Goal: Task Accomplishment & Management: Manage account settings

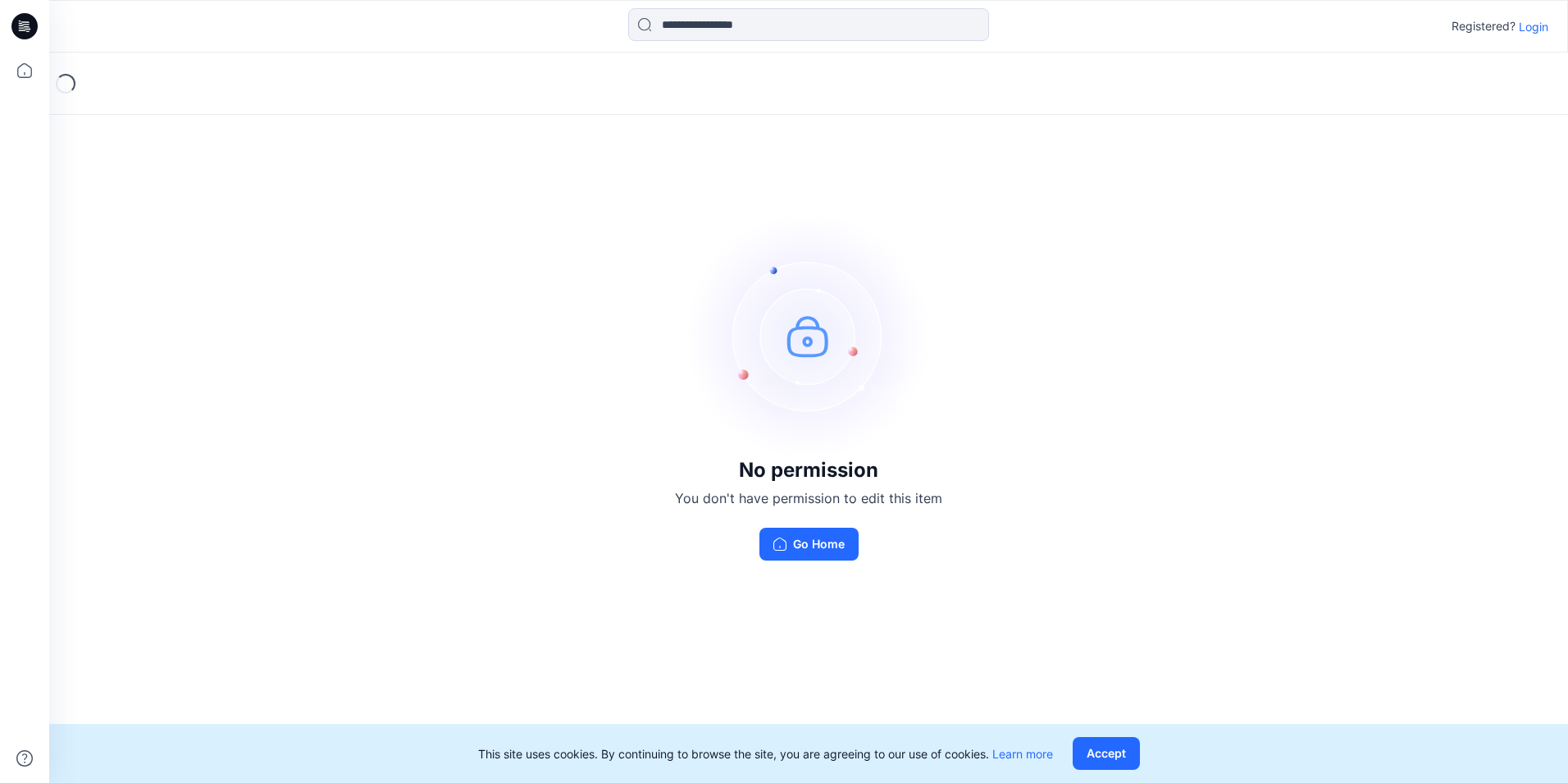
click at [1526, 35] on p "Login" at bounding box center [1533, 26] width 30 height 17
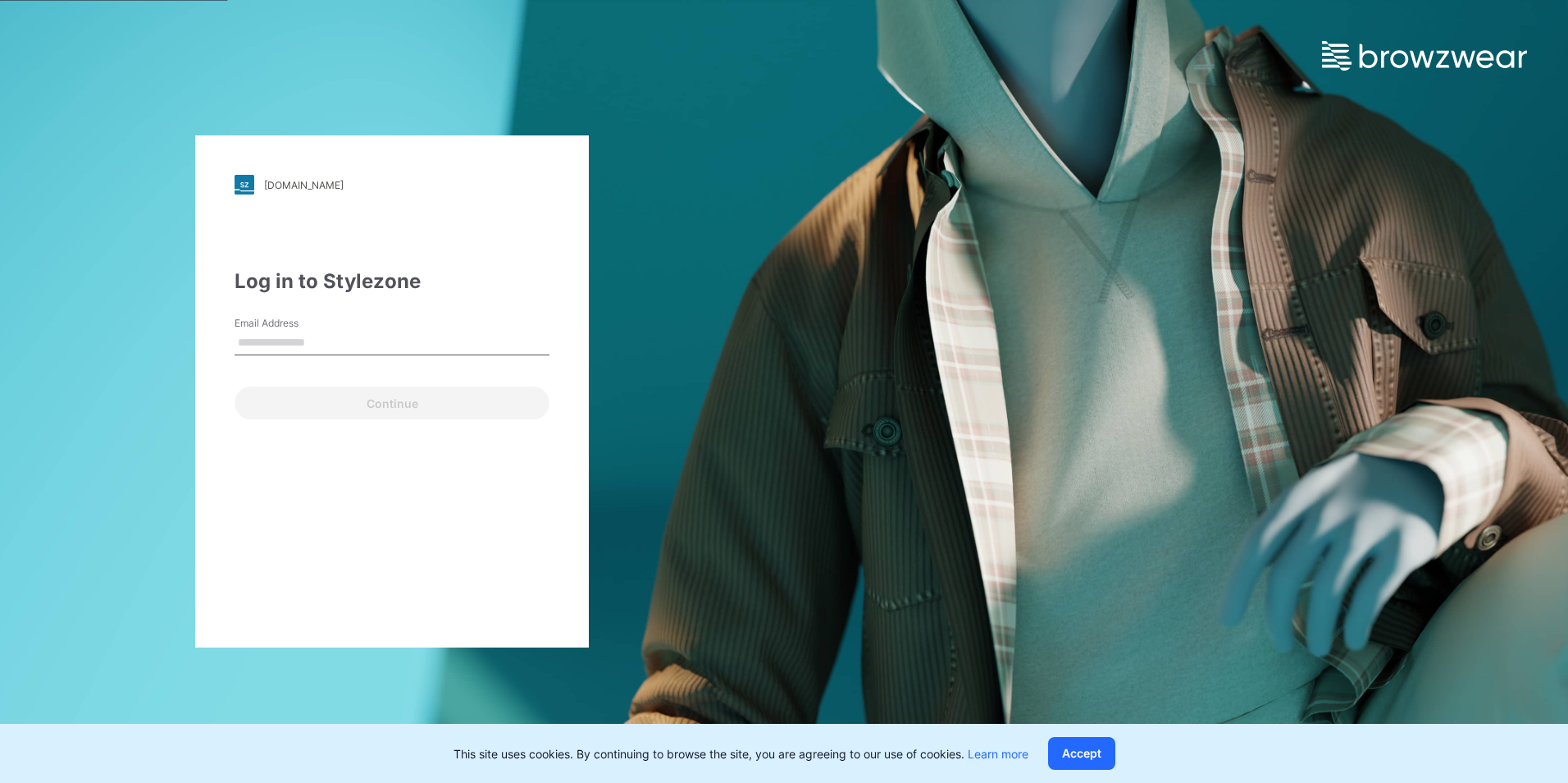
click at [291, 340] on input "Email Address" at bounding box center [391, 343] width 314 height 25
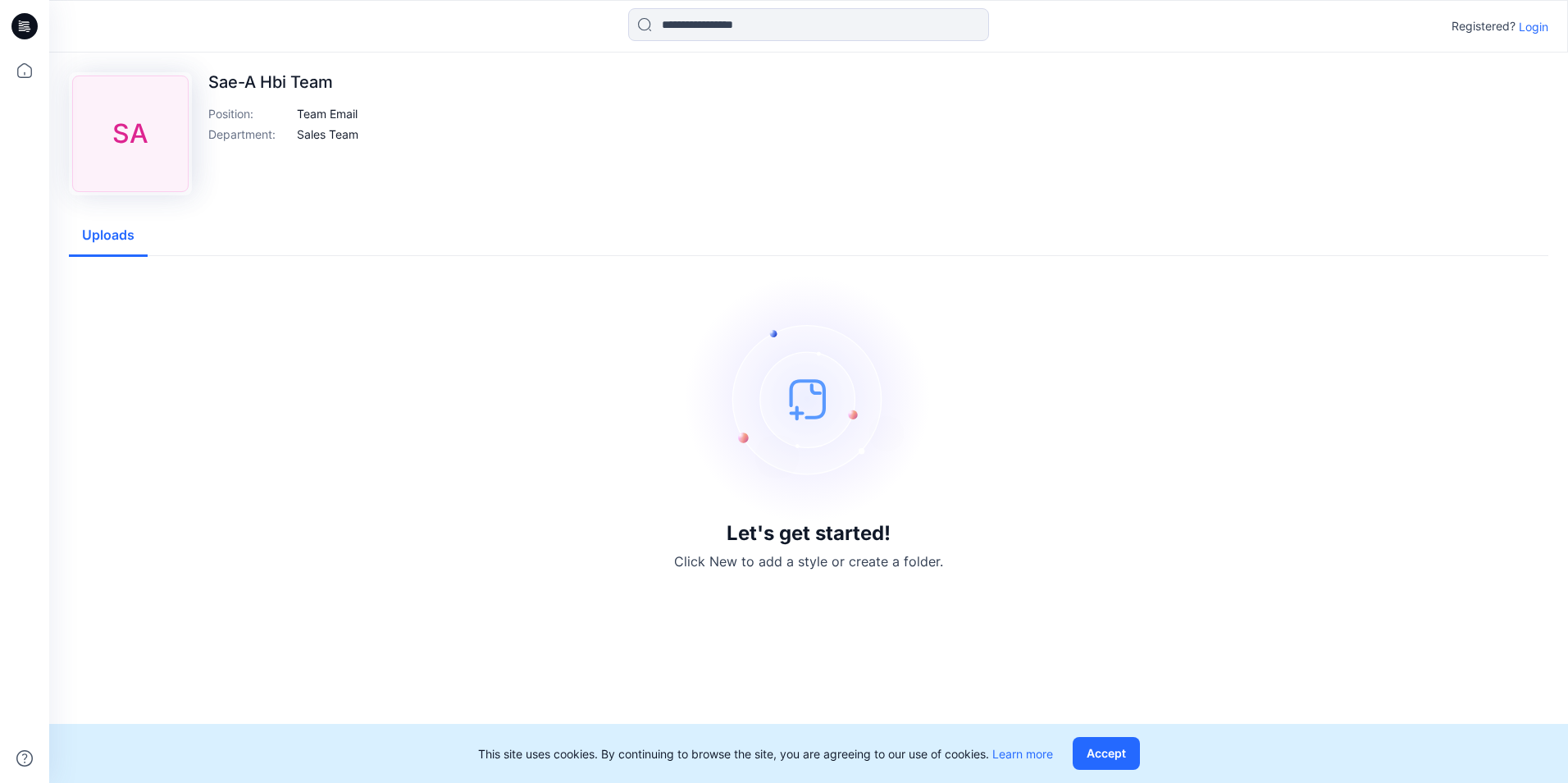
click at [1532, 27] on p "Login" at bounding box center [1533, 26] width 30 height 17
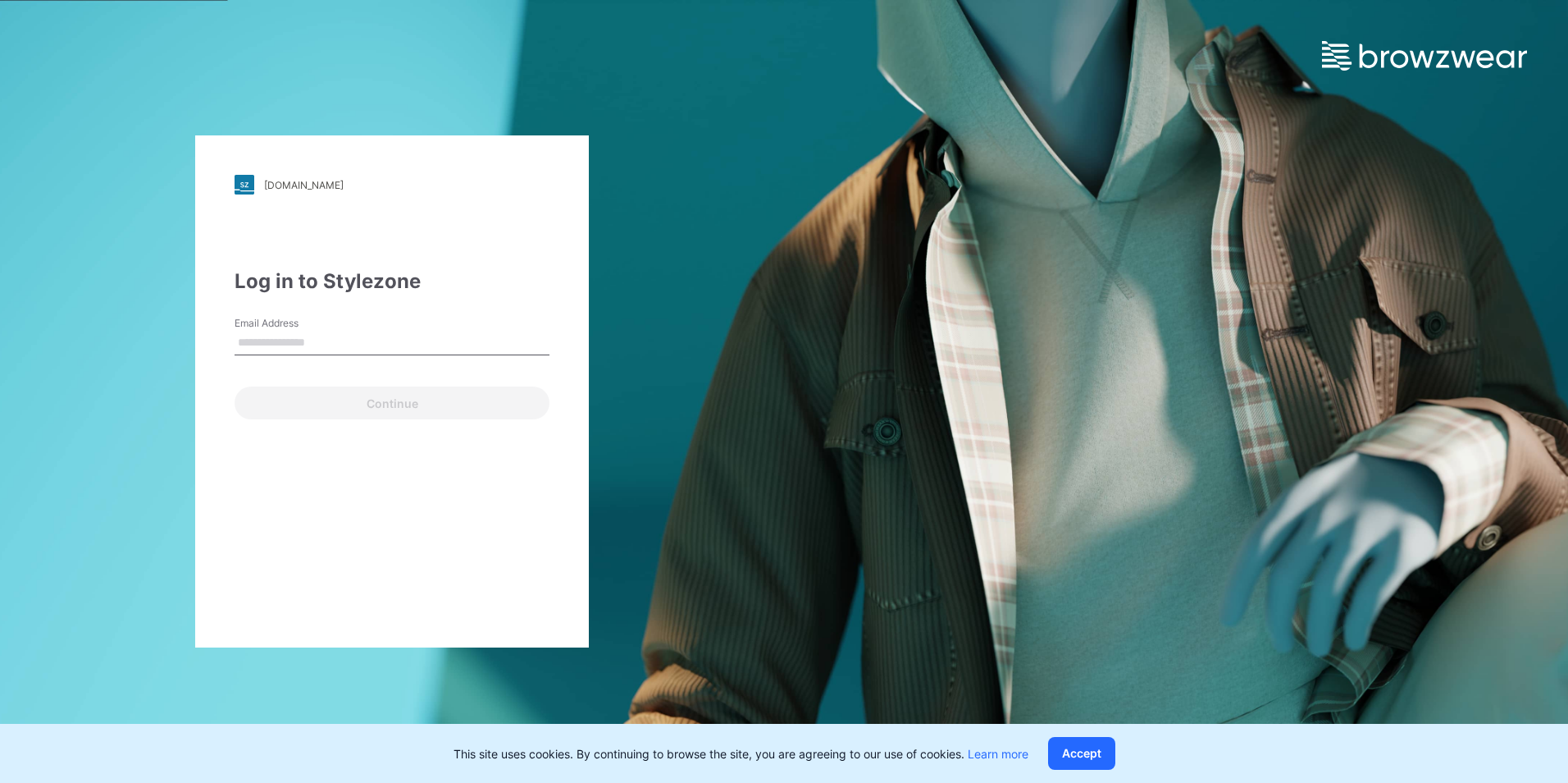
click at [290, 339] on input "Email Address" at bounding box center [391, 343] width 314 height 25
type input "*"
type input "**********"
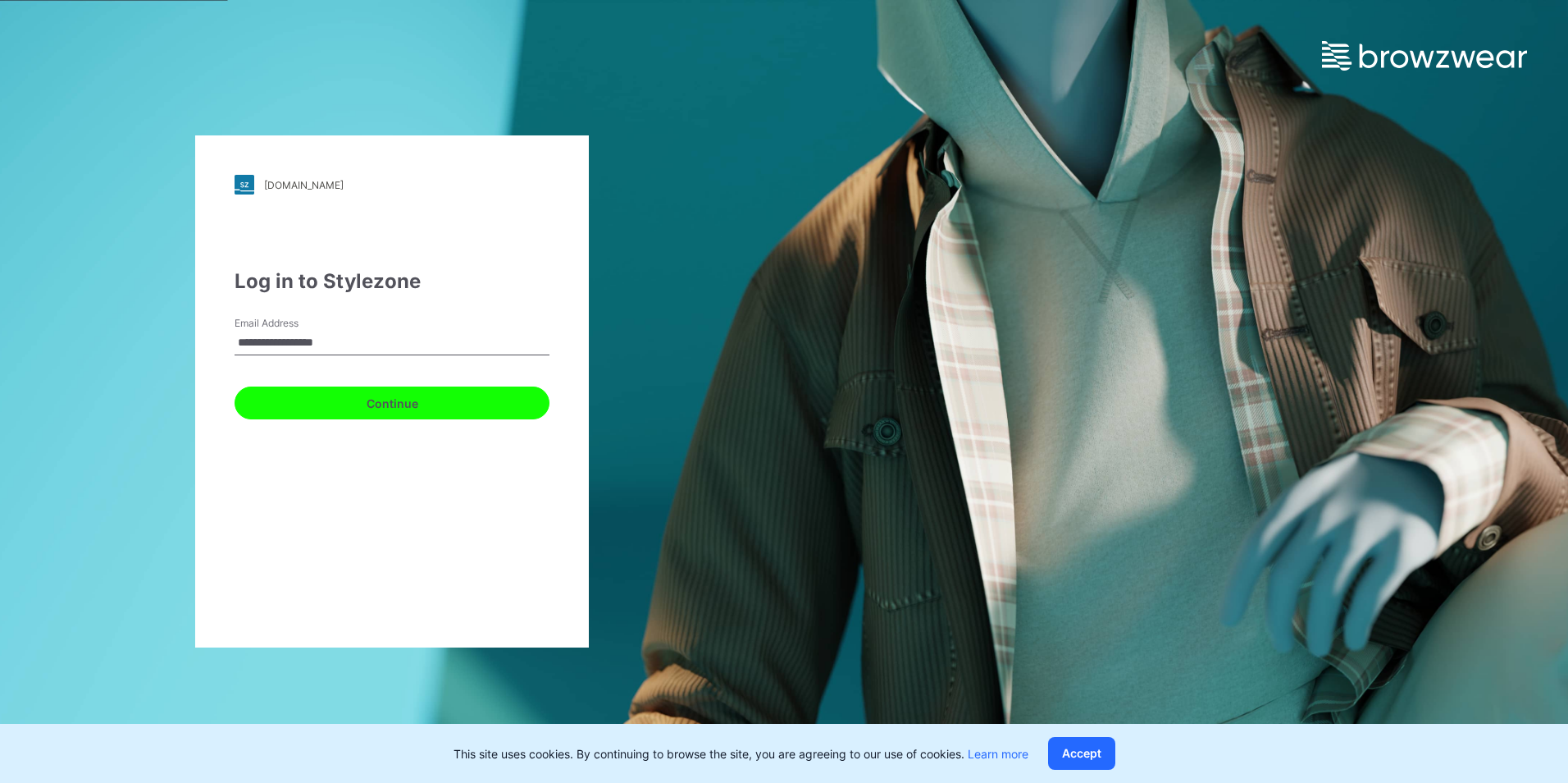
click at [399, 415] on button "Continue" at bounding box center [391, 402] width 314 height 33
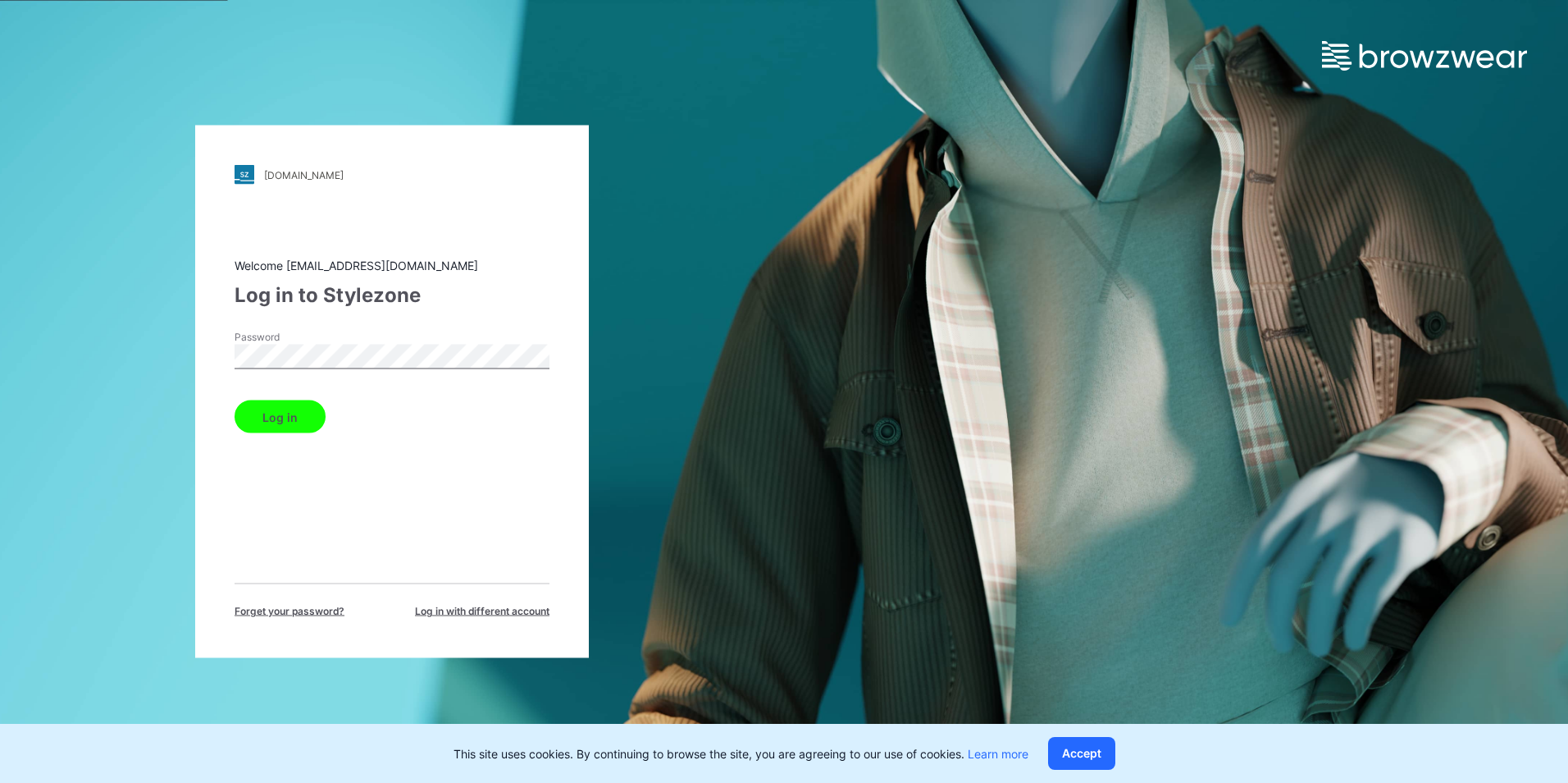
click at [284, 422] on button "Log in" at bounding box center [279, 416] width 91 height 33
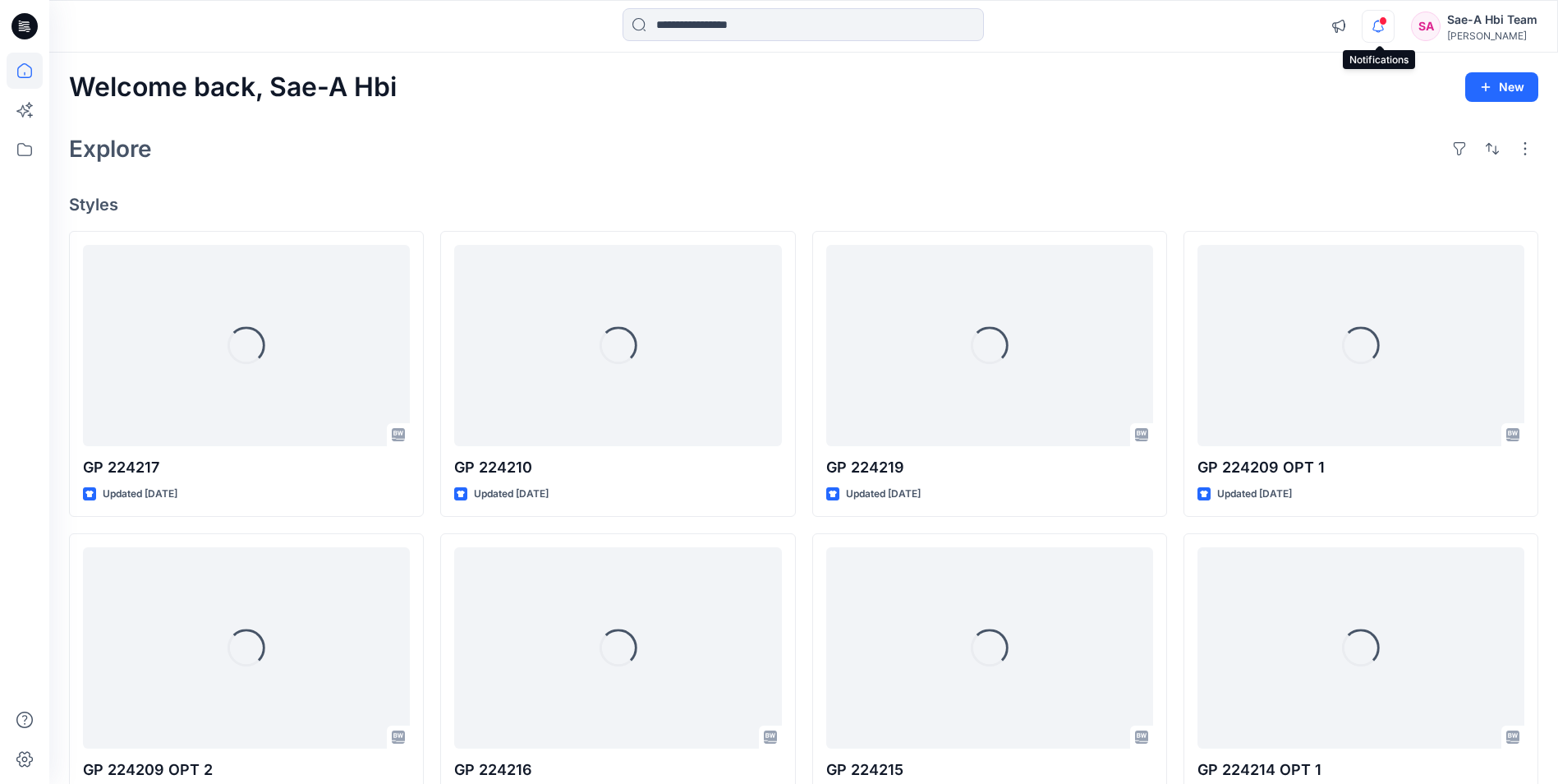
click at [1373, 36] on icon "button" at bounding box center [1378, 26] width 31 height 33
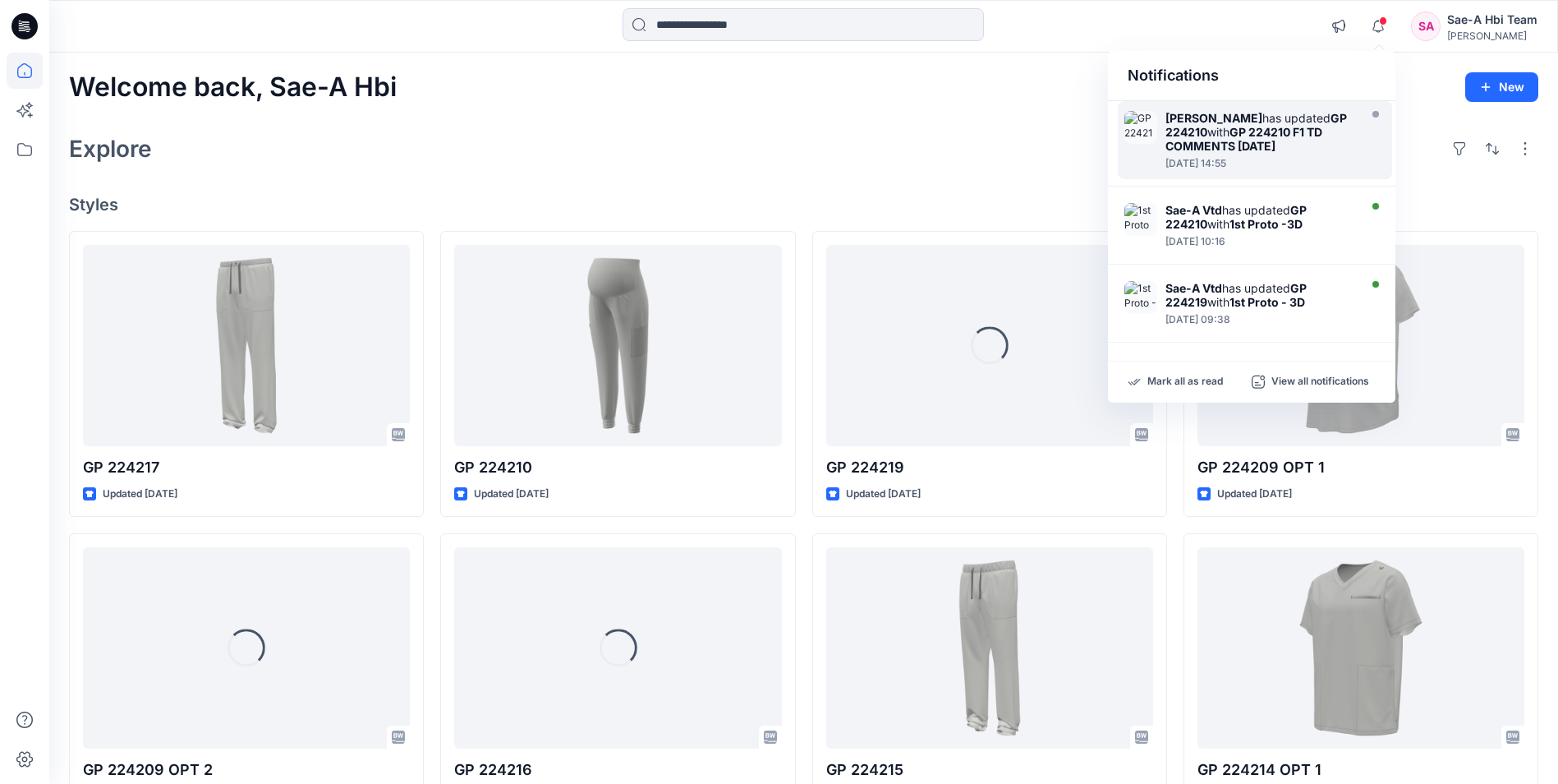
click at [1273, 155] on div at bounding box center [1260, 154] width 189 height 3
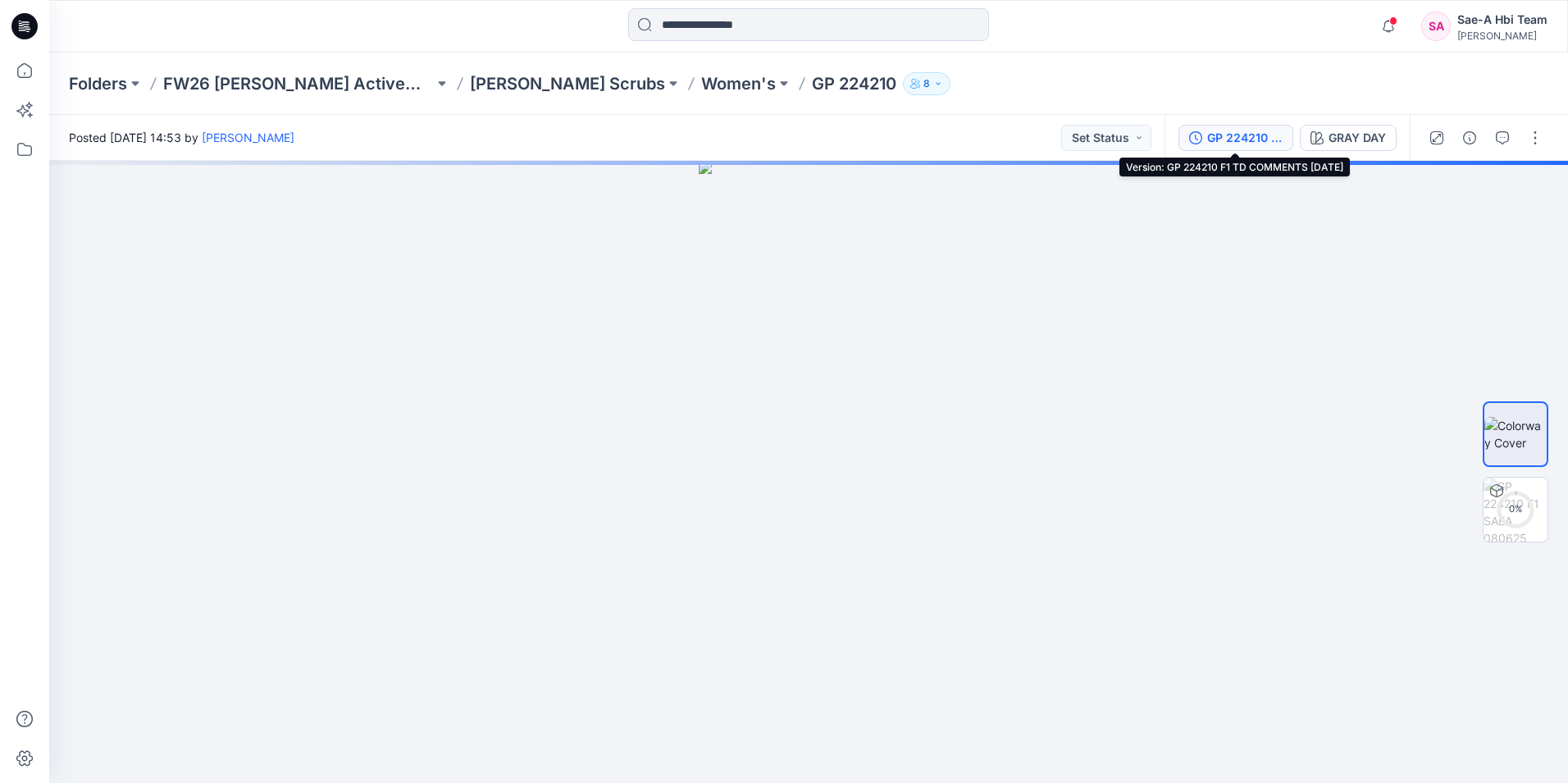
click at [1220, 141] on div "GP 224210 F1 TD COMMENTS [DATE]" at bounding box center [1245, 138] width 76 height 18
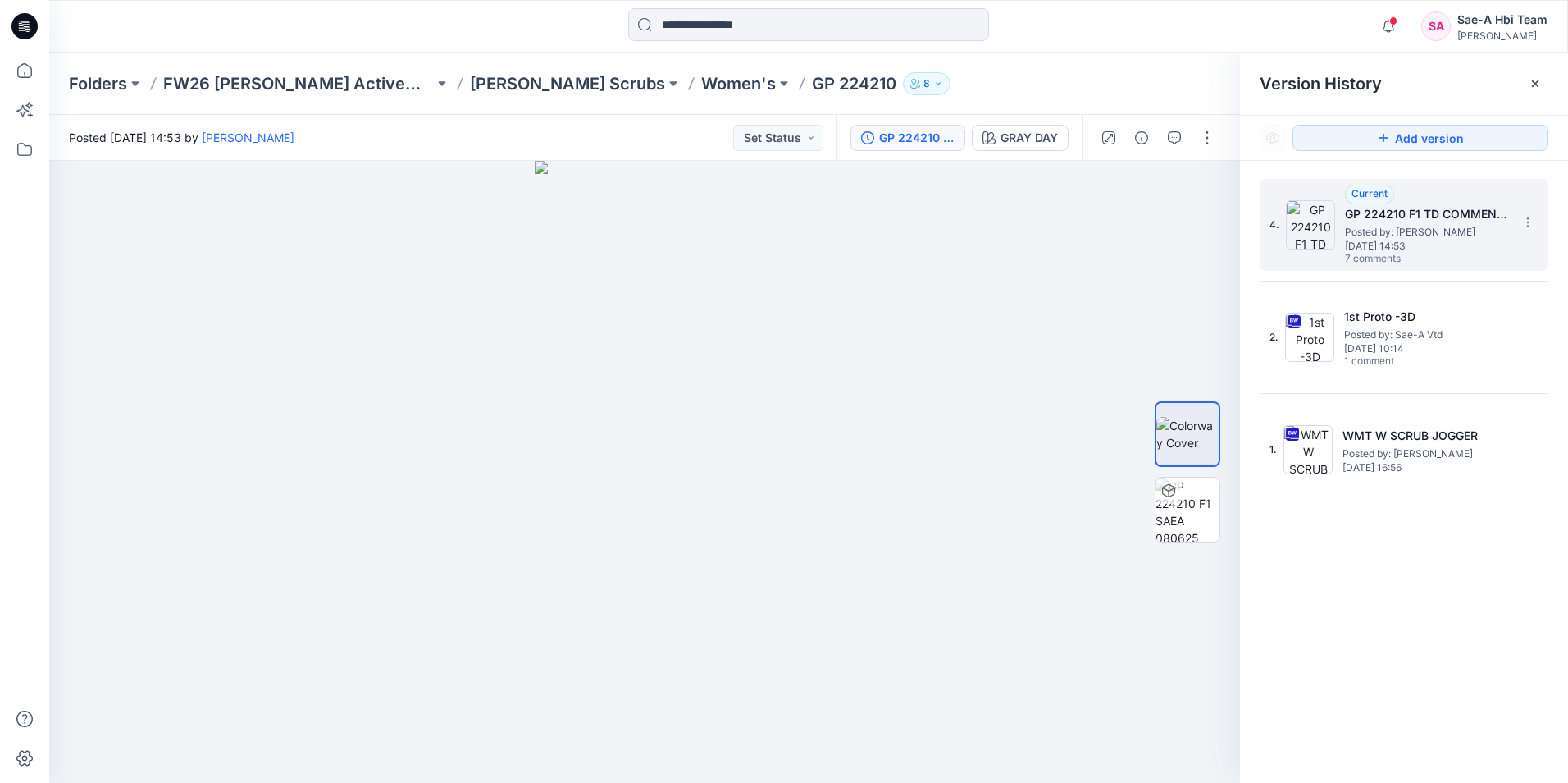
click at [1371, 227] on span "Posted by: [PERSON_NAME]" at bounding box center [1426, 232] width 164 height 16
click at [1192, 441] on img at bounding box center [1187, 433] width 62 height 35
click at [1527, 86] on div at bounding box center [1535, 84] width 26 height 26
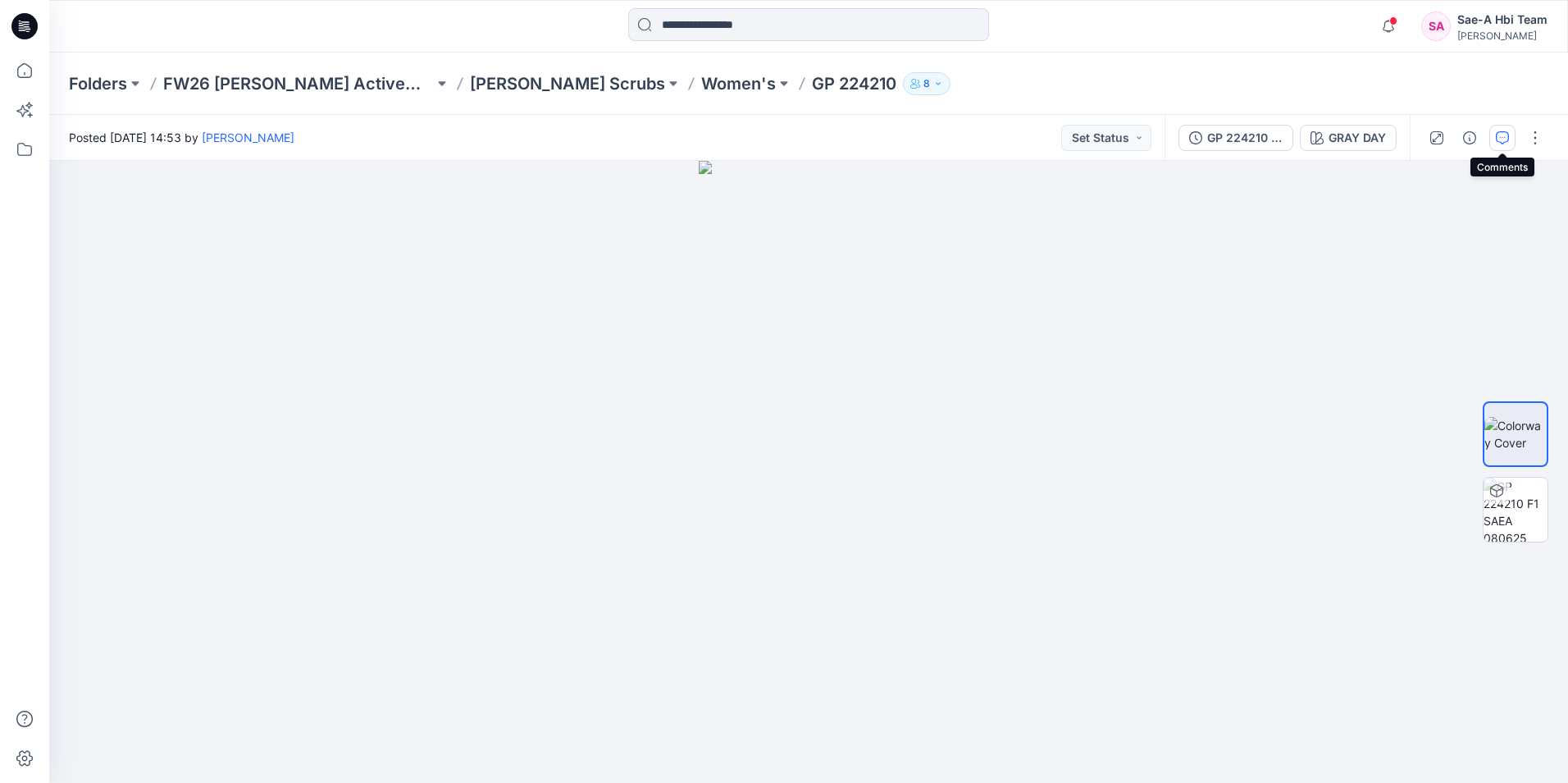
click at [1492, 143] on button "button" at bounding box center [1502, 138] width 26 height 26
